Goal: Information Seeking & Learning: Learn about a topic

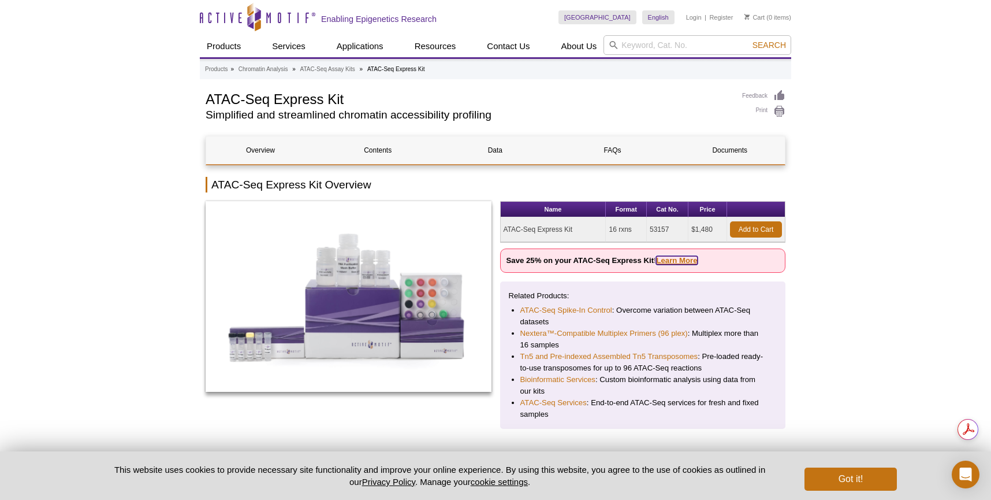
click at [678, 256] on link "Learn More" at bounding box center [676, 260] width 41 height 9
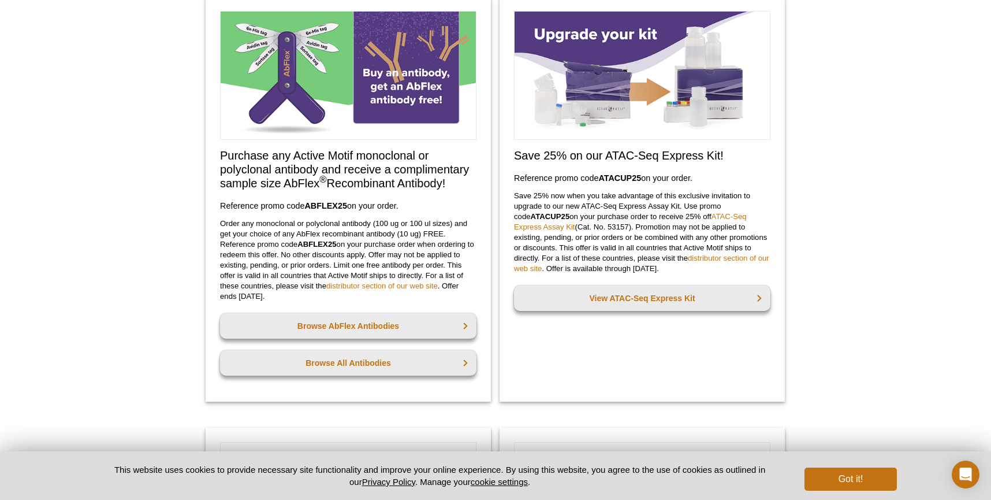
scroll to position [92, 0]
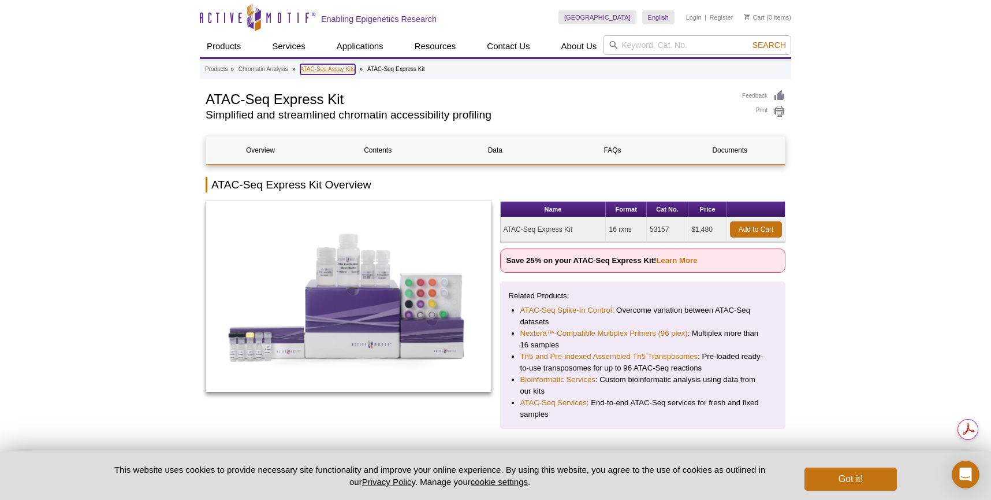
click at [323, 69] on link "ATAC-Seq Assay Kits" at bounding box center [327, 69] width 55 height 10
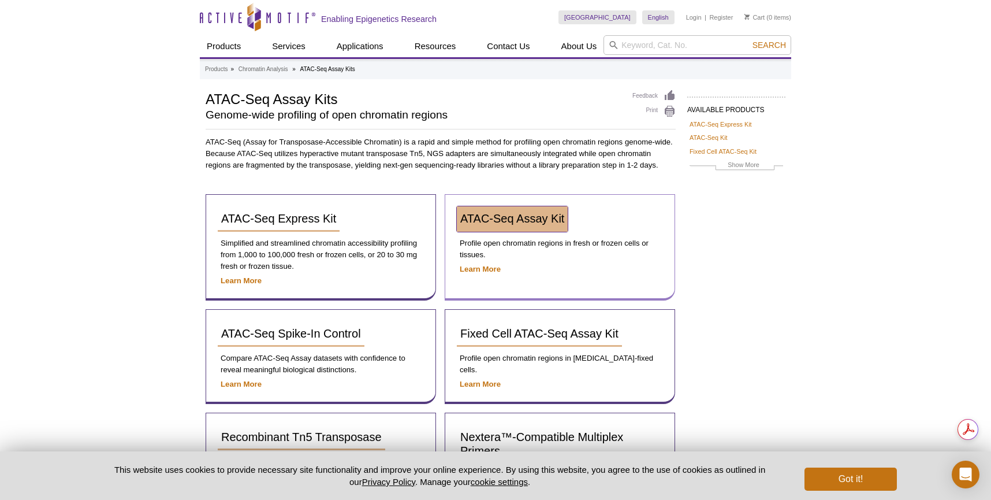
click at [482, 220] on span "ATAC-Seq Assay Kit" at bounding box center [512, 218] width 104 height 13
